Goal: Task Accomplishment & Management: Manage account settings

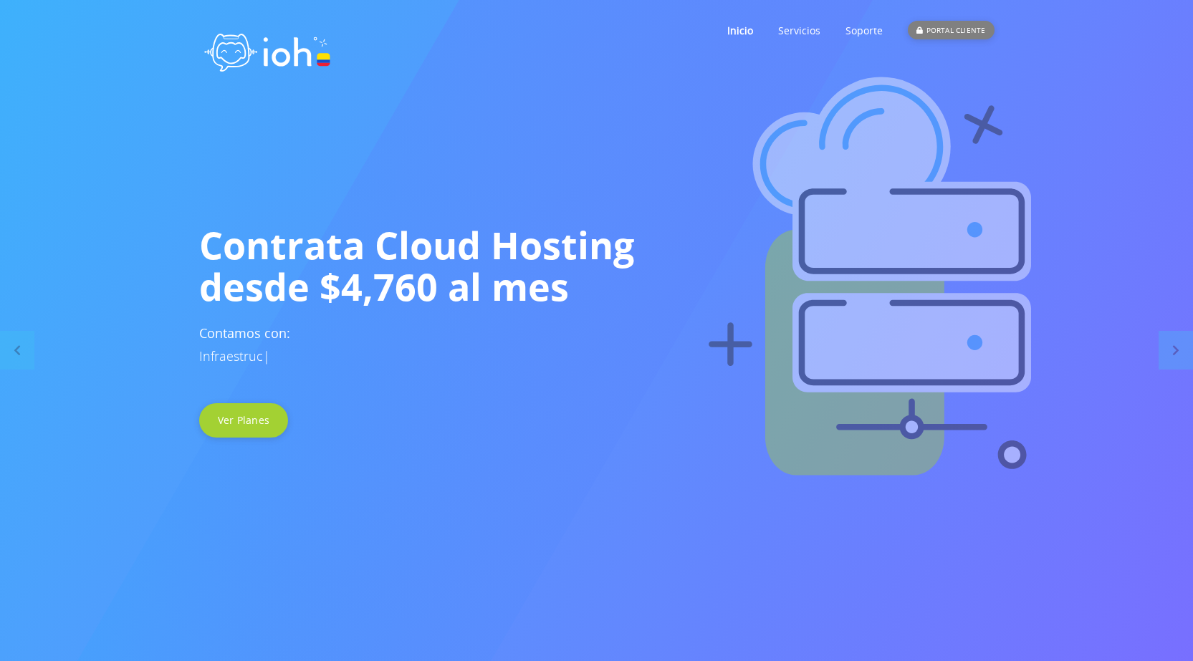
click at [956, 29] on div "PORTAL CLIENTE" at bounding box center [950, 30] width 86 height 19
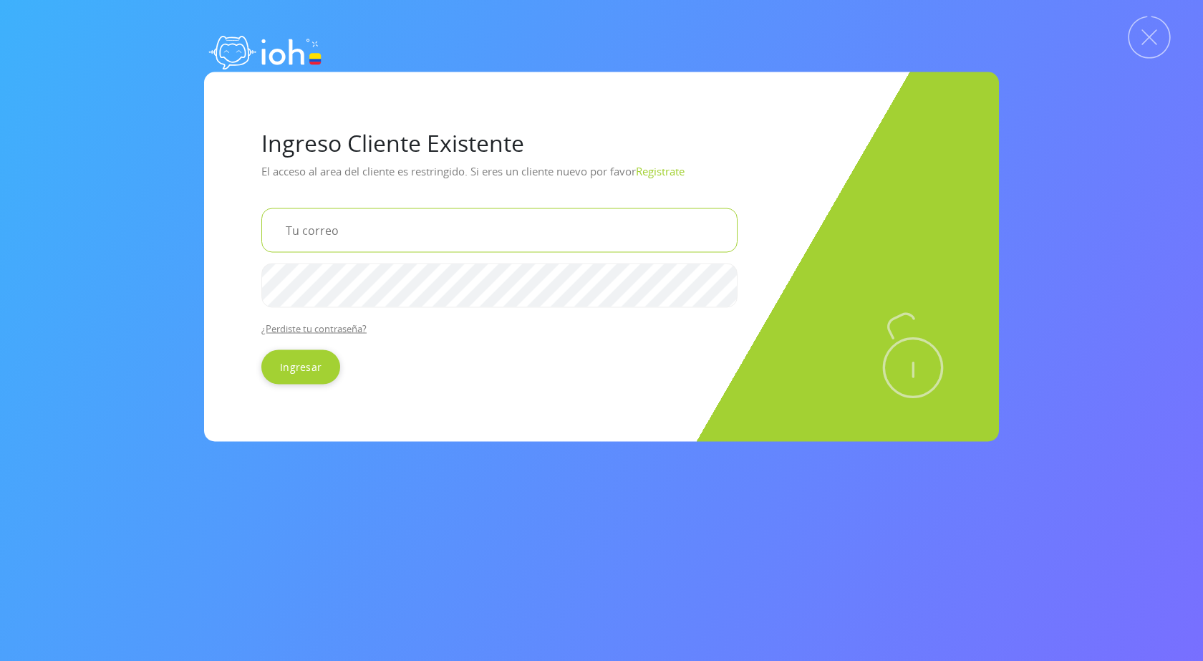
click at [347, 227] on input "email" at bounding box center [499, 230] width 476 height 44
type input "[EMAIL_ADDRESS][DOMAIN_NAME]"
click at [261, 350] on input "Ingresar" at bounding box center [300, 367] width 79 height 34
